Goal: Task Accomplishment & Management: Manage account settings

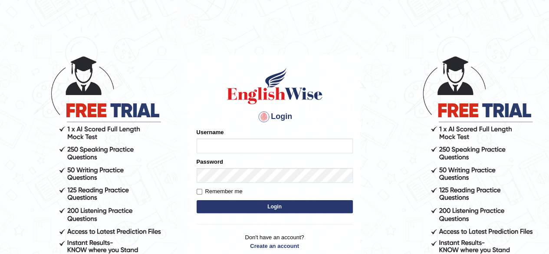
type input "Shamim"
click at [231, 207] on button "Login" at bounding box center [275, 206] width 156 height 13
